Goal: Information Seeking & Learning: Learn about a topic

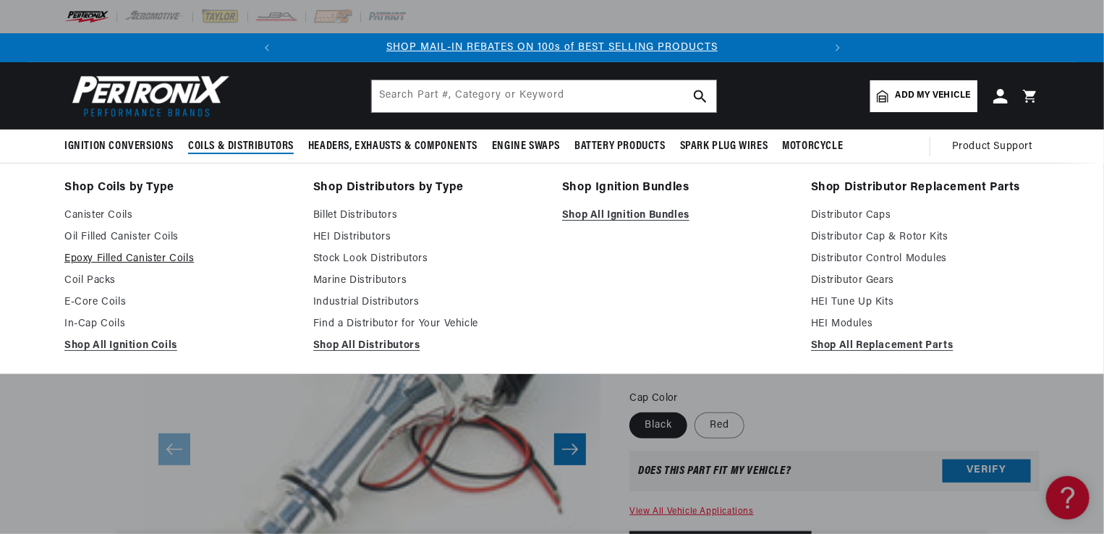
click at [130, 253] on link "Epoxy Filled Canister Coils" at bounding box center [178, 258] width 229 height 17
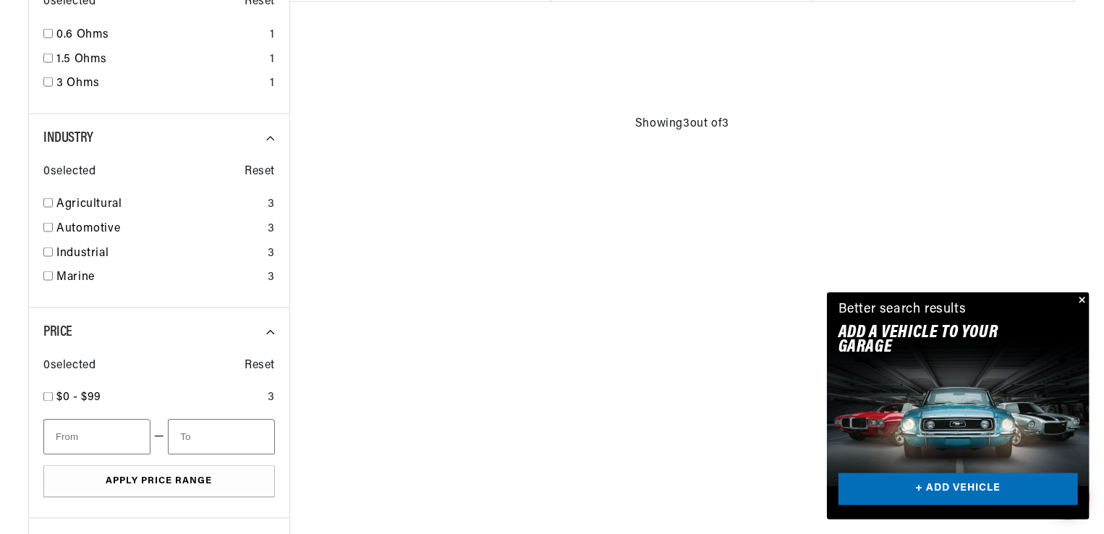
scroll to position [0, 540]
click at [55, 282] on div "Marine 3" at bounding box center [159, 280] width 232 height 25
checkbox input "true"
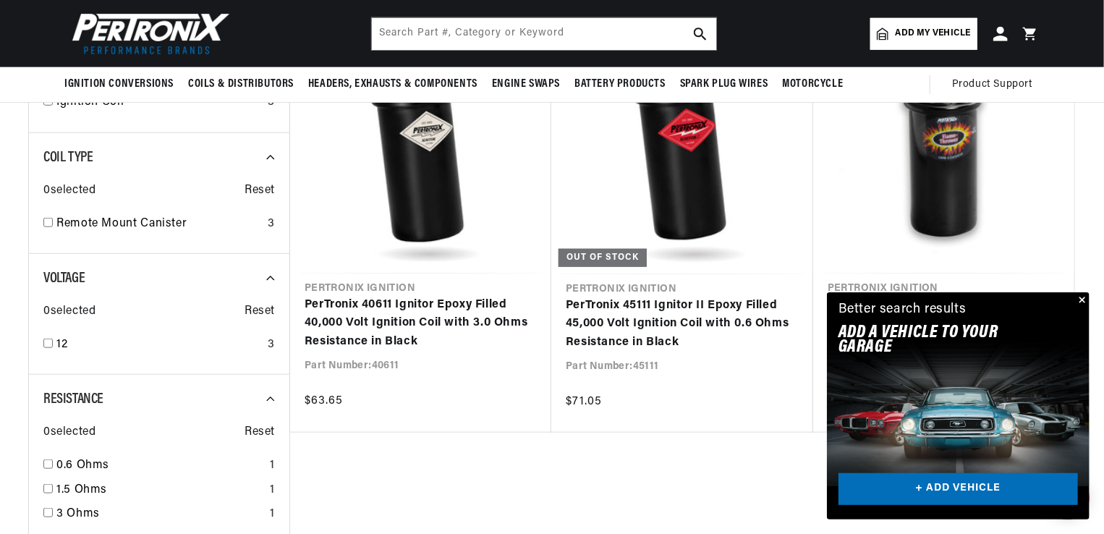
scroll to position [550, 0]
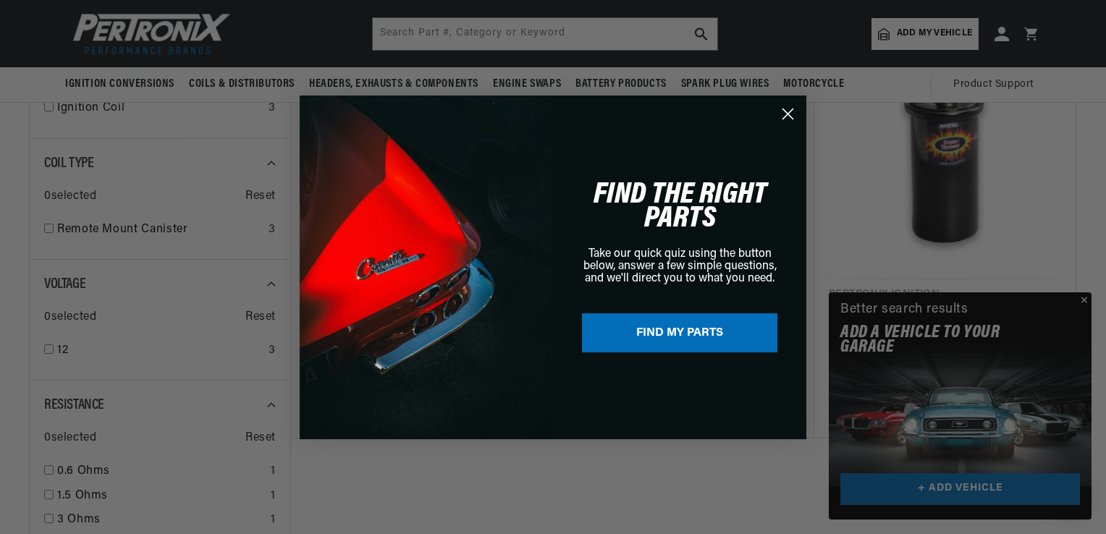
click at [790, 114] on circle "Close dialog" at bounding box center [788, 113] width 24 height 24
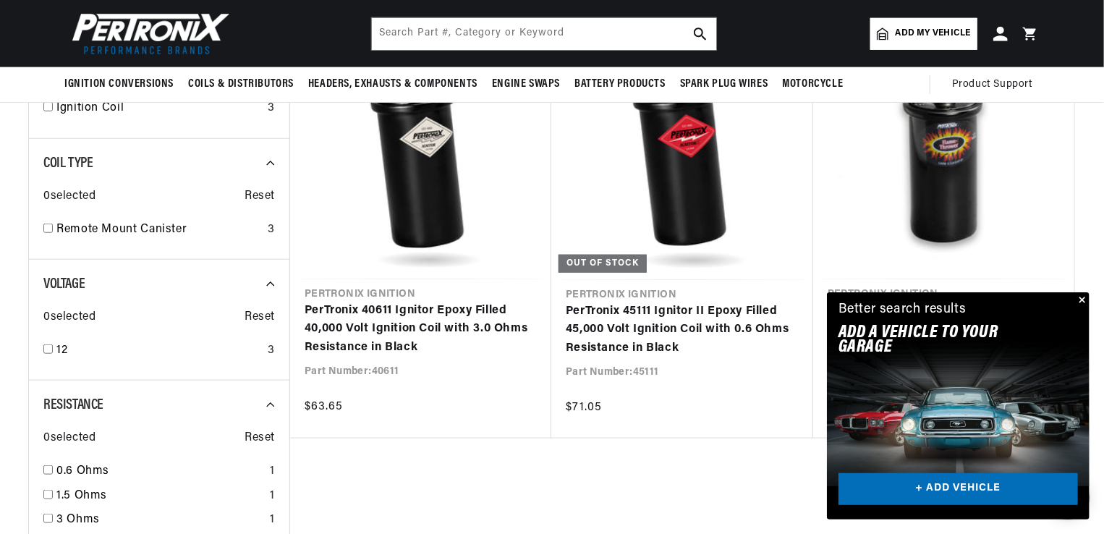
scroll to position [0, 0]
click at [1082, 300] on button "Close" at bounding box center [1080, 300] width 17 height 17
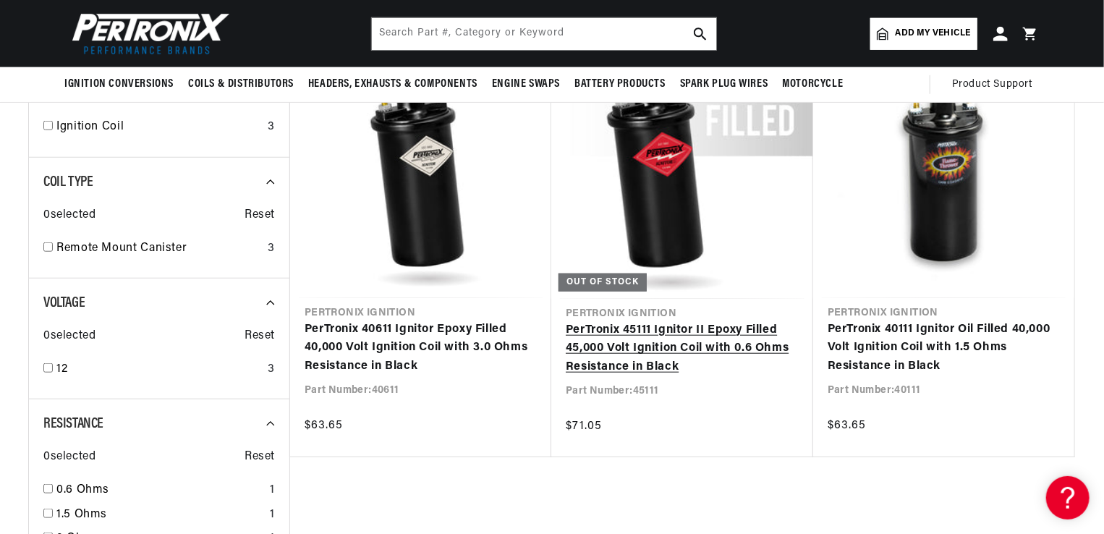
scroll to position [0, 98]
click at [648, 327] on link "PerTronix 45111 Ignitor II Epoxy Filled 45,000 Volt Ignition Coil with 0.6 Ohms…" at bounding box center [682, 349] width 233 height 56
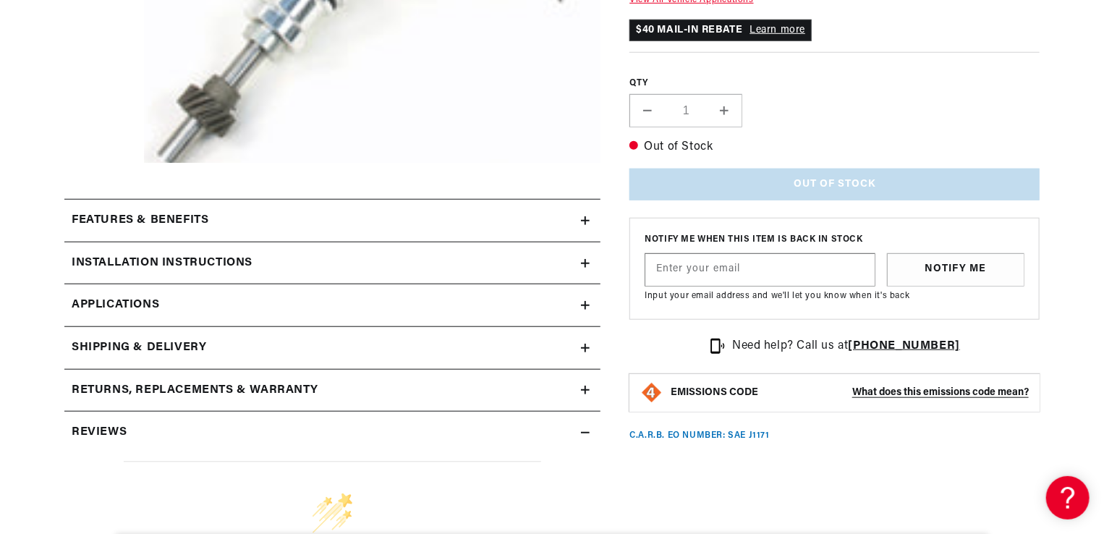
scroll to position [521, 0]
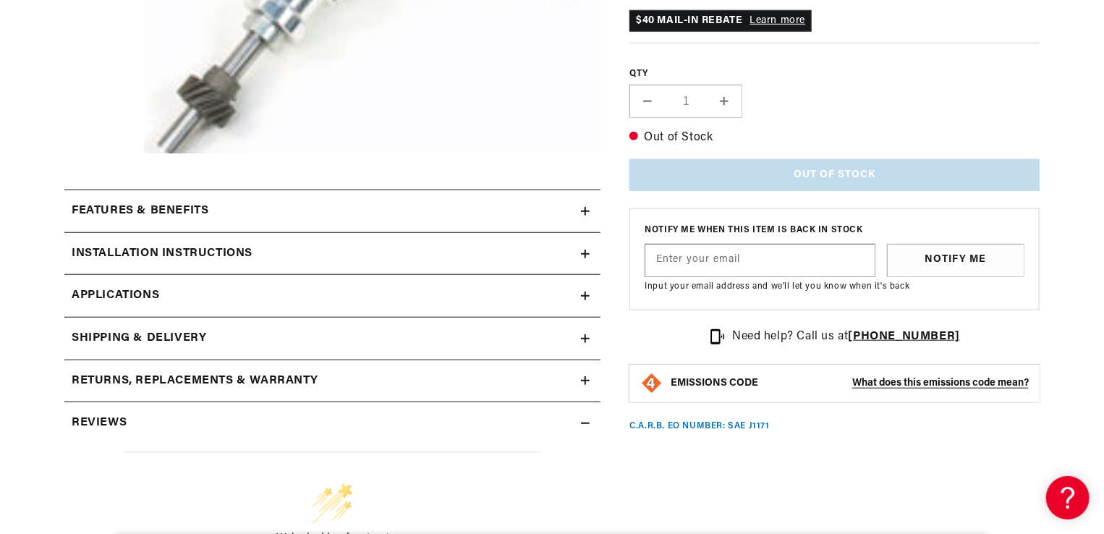
click at [241, 260] on h2 "Installation instructions" at bounding box center [162, 254] width 181 height 19
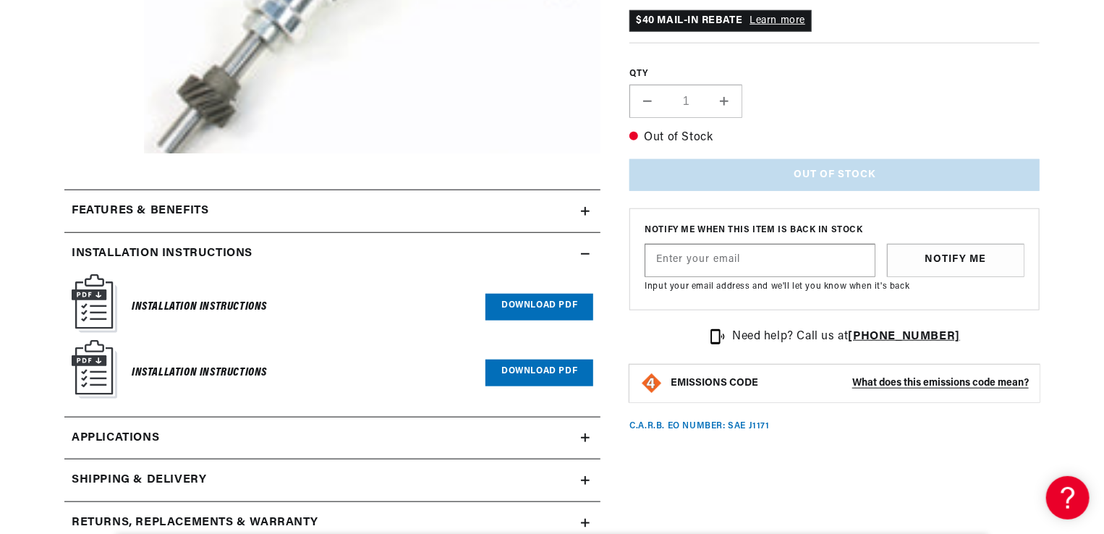
scroll to position [0, 293]
click at [553, 296] on link "Download PDF" at bounding box center [539, 307] width 108 height 27
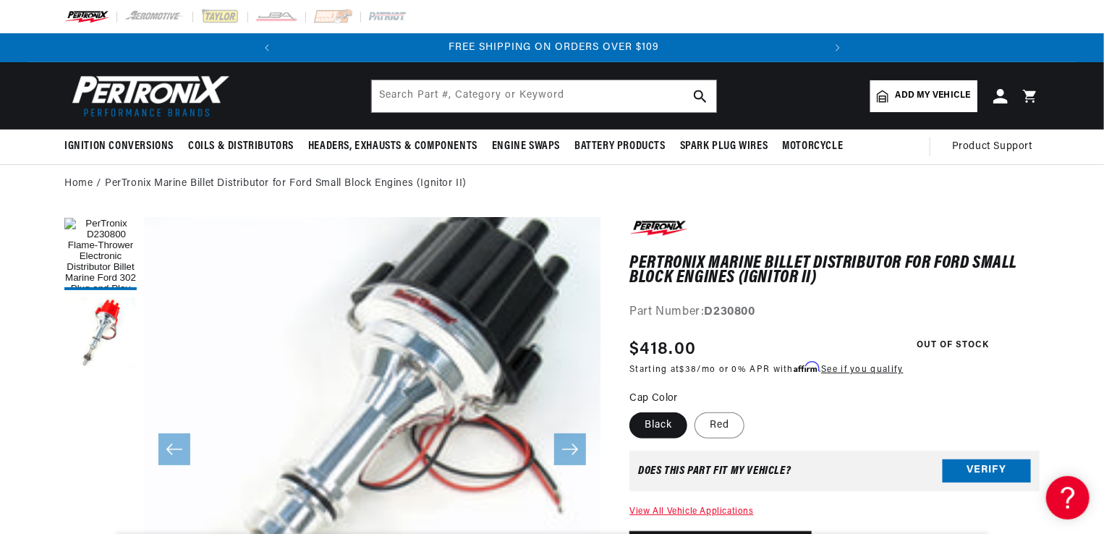
scroll to position [0, 0]
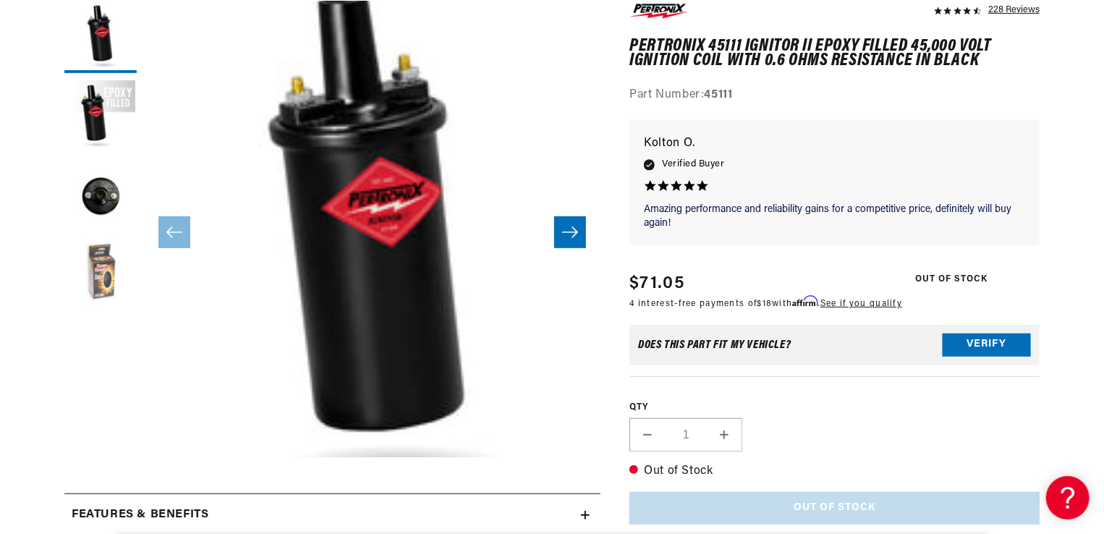
click at [96, 248] on button "Load image 4 in gallery view" at bounding box center [100, 275] width 72 height 72
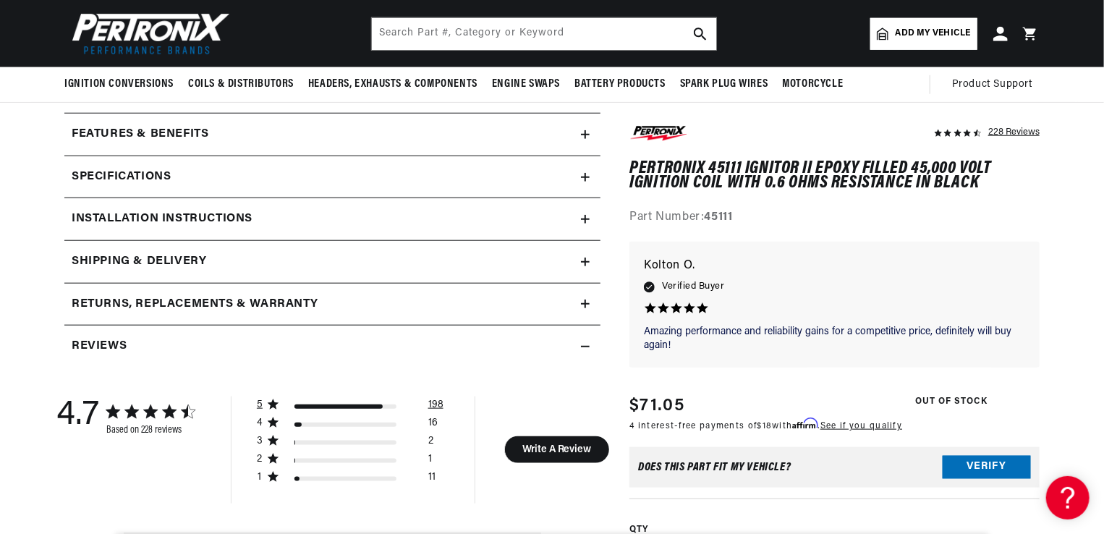
scroll to position [593, 0]
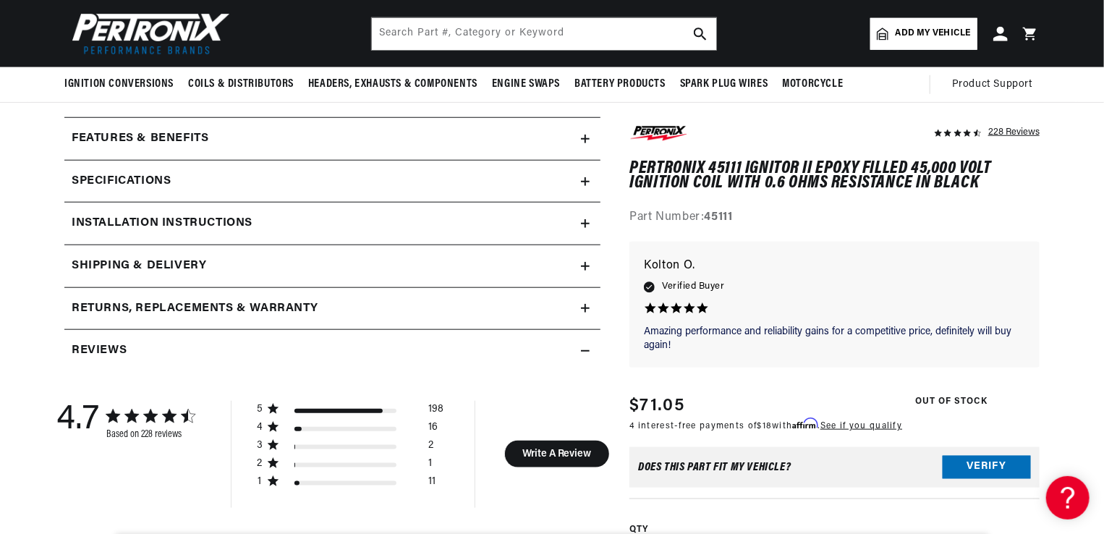
click at [362, 193] on summary "Specifications" at bounding box center [332, 182] width 536 height 42
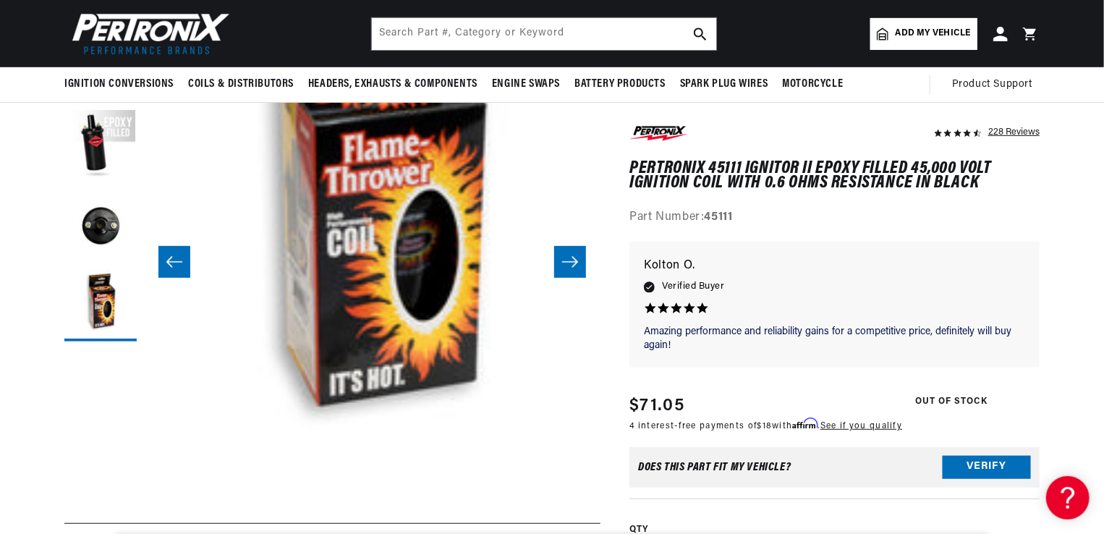
scroll to position [164, 0]
